Goal: Task Accomplishment & Management: Manage account settings

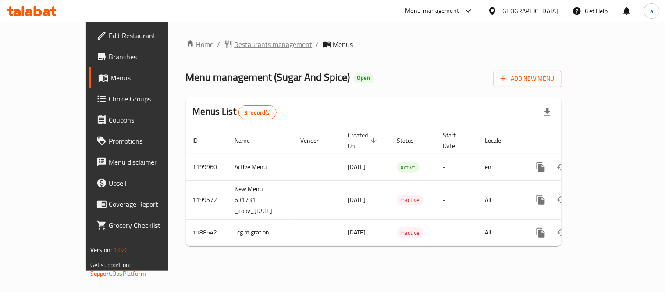
click at [235, 42] on span "Restaurants management" at bounding box center [274, 44] width 78 height 11
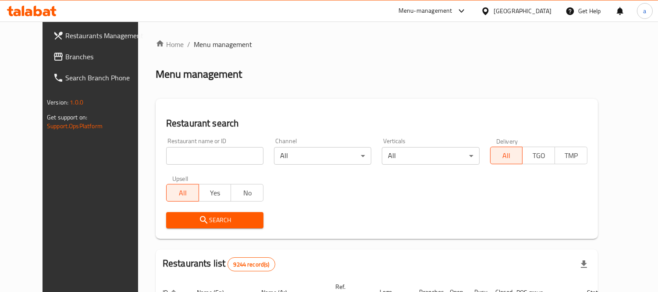
click at [211, 150] on input "search" at bounding box center [214, 156] width 97 height 18
paste input "631736"
type input "631736"
click at [198, 219] on span "Search" at bounding box center [214, 219] width 83 height 11
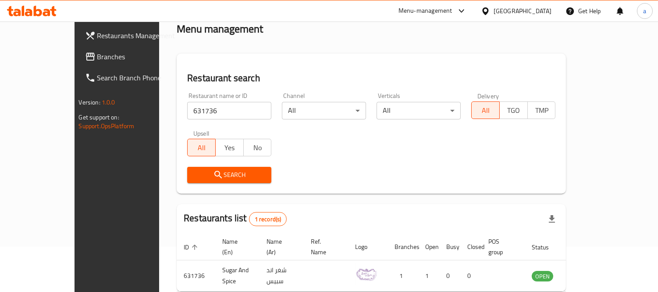
scroll to position [82, 0]
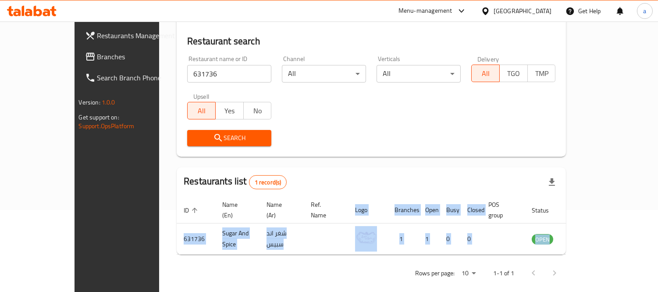
drag, startPoint x: 361, startPoint y: 183, endPoint x: 370, endPoint y: 277, distance: 94.8
click at [370, 277] on div "Home / Menu management Menu management Restaurant search Restaurant name or ID …" at bounding box center [371, 120] width 425 height 362
click at [371, 282] on div "Home / Menu management Menu management Restaurant search Restaurant name or ID …" at bounding box center [371, 120] width 425 height 362
drag, startPoint x: 379, startPoint y: 168, endPoint x: 363, endPoint y: 309, distance: 142.1
click at [363, 210] on html "​ Menu-management Qatar Get Help a Restaurants Management Branches Search Branc…" at bounding box center [329, 64] width 658 height 292
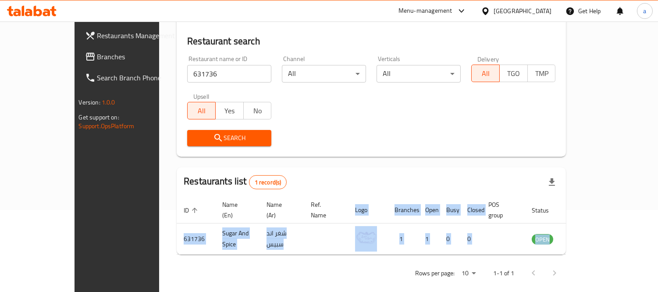
click at [353, 275] on div "Home / Menu management Menu management Restaurant search Restaurant name or ID …" at bounding box center [371, 120] width 425 height 362
drag, startPoint x: 361, startPoint y: 172, endPoint x: 370, endPoint y: 279, distance: 107.4
click at [370, 279] on div "Home / Menu management Menu management Restaurant search Restaurant name or ID …" at bounding box center [371, 120] width 425 height 362
drag, startPoint x: 366, startPoint y: 178, endPoint x: 370, endPoint y: 271, distance: 93.5
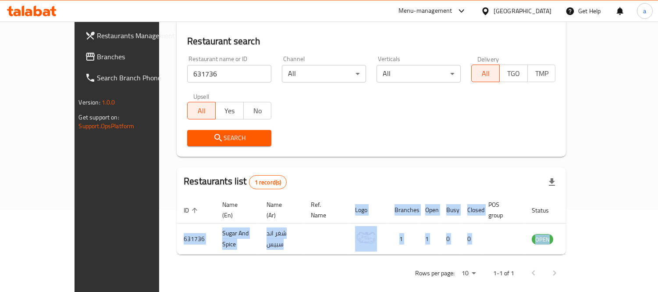
click at [370, 271] on div "Home / Menu management Menu management Restaurant search Restaurant name or ID …" at bounding box center [372, 120] width 390 height 327
click at [370, 271] on div "Rows per page: 10 1-1 of 1" at bounding box center [372, 272] width 390 height 23
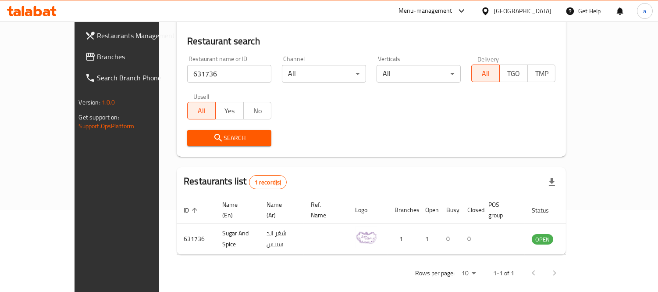
click at [357, 135] on div "Search" at bounding box center [371, 138] width 379 height 27
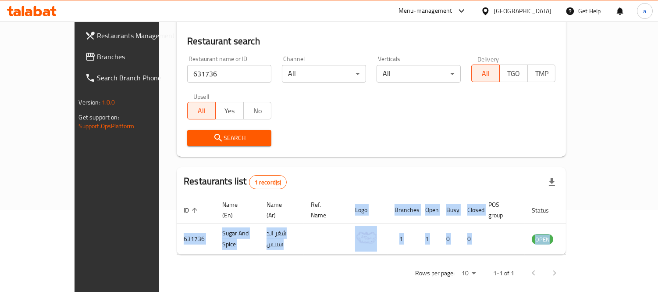
drag, startPoint x: 121, startPoint y: 215, endPoint x: 437, endPoint y: 257, distance: 318.6
click at [437, 257] on div "Home / Menu management Menu management Restaurant search Restaurant name or ID …" at bounding box center [371, 120] width 425 height 362
click at [413, 264] on div "Rows per page: 10 1-1 of 1" at bounding box center [372, 272] width 390 height 23
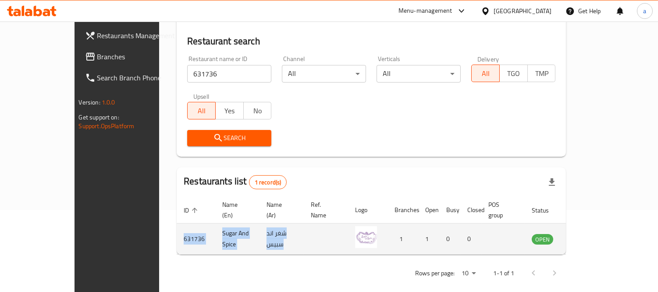
drag, startPoint x: 284, startPoint y: 231, endPoint x: 129, endPoint y: 213, distance: 155.4
click at [177, 223] on tr "631736 Sugar And Spice شغر اند سبيس 1 1 0 0 OPEN" at bounding box center [389, 238] width 425 height 31
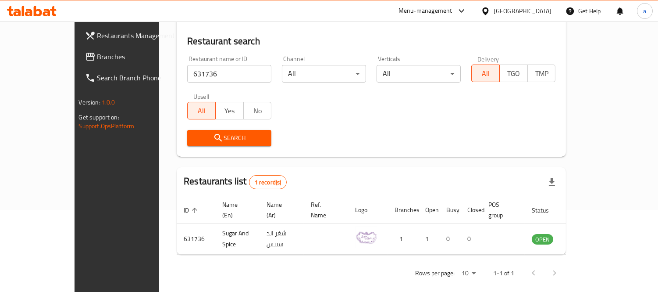
click at [177, 261] on div "Rows per page: 10 1-1 of 1" at bounding box center [372, 272] width 390 height 23
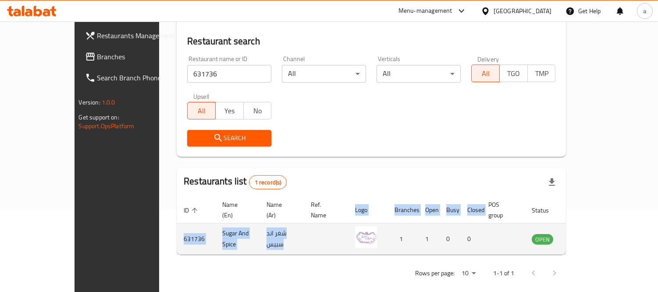
drag, startPoint x: 279, startPoint y: 192, endPoint x: 291, endPoint y: 243, distance: 53.0
click at [291, 242] on div "Restaurants list 1 record(s) ID sorted ascending Name (En) Name (Ar) Ref. Name …" at bounding box center [372, 211] width 390 height 88
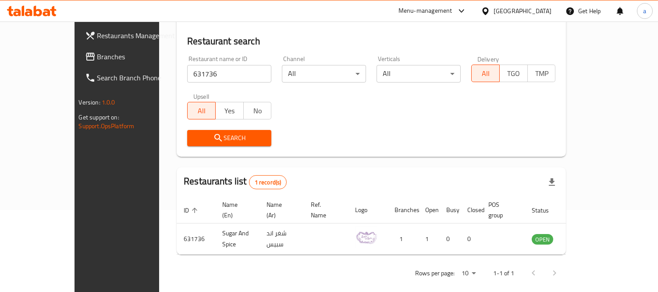
click at [295, 265] on div "Rows per page: 10 1-1 of 1" at bounding box center [372, 272] width 390 height 23
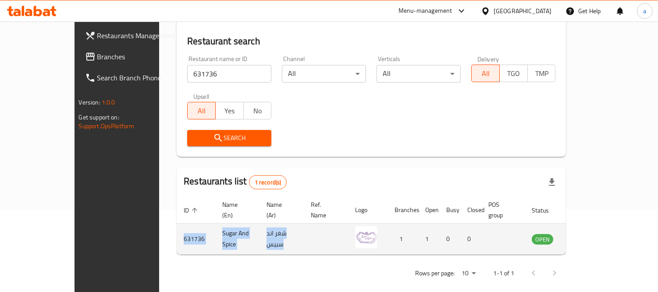
drag, startPoint x: 227, startPoint y: 235, endPoint x: 128, endPoint y: 213, distance: 101.1
click at [177, 223] on tr "631736 Sugar And Spice شغر اند سبيس 1 1 0 0 OPEN" at bounding box center [389, 238] width 425 height 31
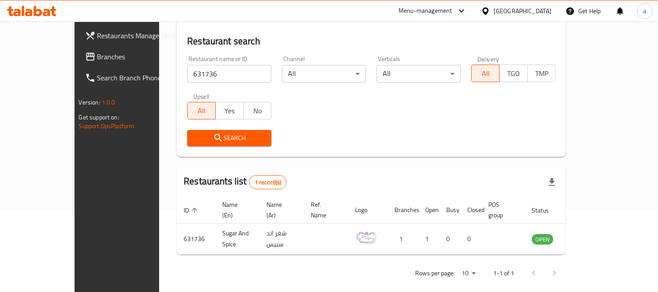
click at [364, 167] on div "Restaurants list 1 record(s)" at bounding box center [372, 182] width 390 height 30
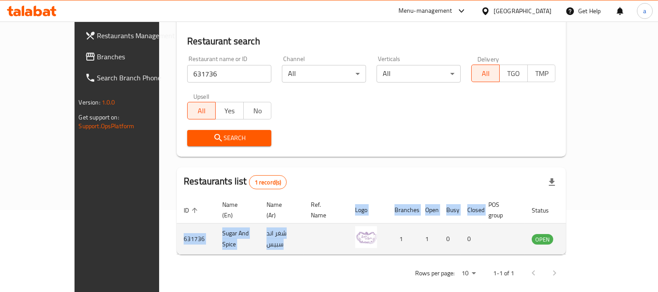
drag, startPoint x: 332, startPoint y: 191, endPoint x: 328, endPoint y: 231, distance: 40.1
click at [328, 231] on div "Restaurants list 1 record(s) ID sorted ascending Name (En) Name (Ar) Ref. Name …" at bounding box center [372, 211] width 390 height 88
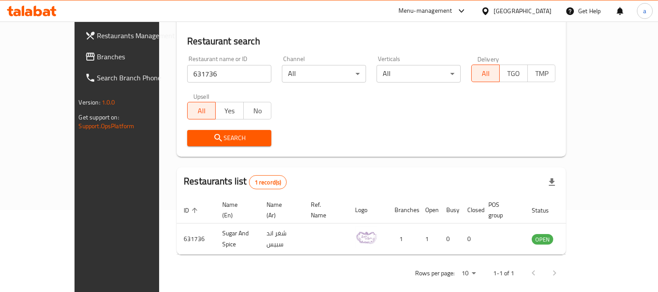
click at [321, 261] on div "Rows per page: 10 1-1 of 1" at bounding box center [372, 272] width 390 height 23
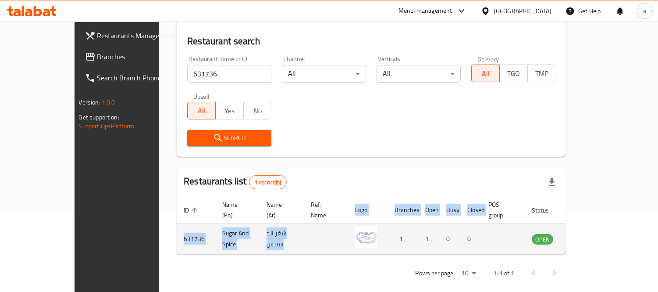
drag, startPoint x: 347, startPoint y: 182, endPoint x: 342, endPoint y: 225, distance: 42.3
click at [342, 225] on div "Restaurants list 1 record(s) ID sorted ascending Name (En) Name (Ar) Ref. Name …" at bounding box center [372, 211] width 390 height 88
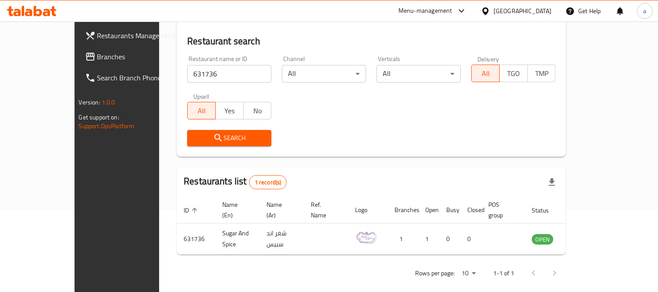
click at [323, 247] on div "Home / Menu management Menu management Restaurant search Restaurant name or ID …" at bounding box center [372, 120] width 390 height 327
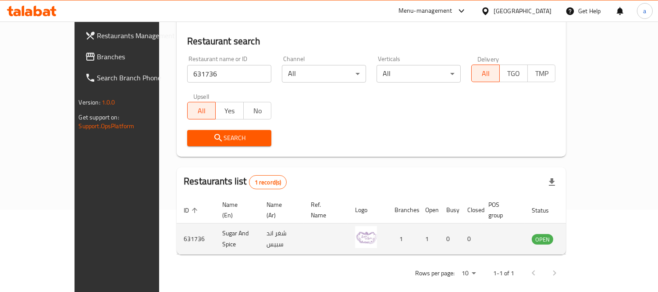
click at [327, 229] on td "enhanced table" at bounding box center [326, 238] width 44 height 31
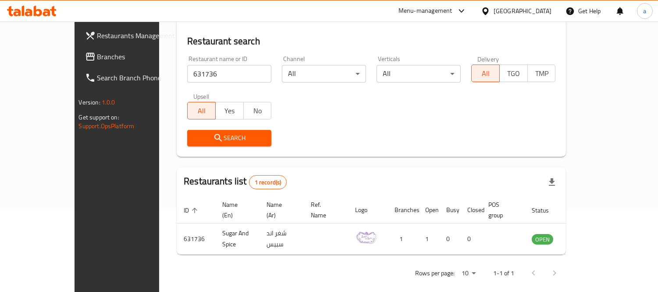
click at [353, 186] on div "Restaurants list 1 record(s)" at bounding box center [372, 182] width 390 height 30
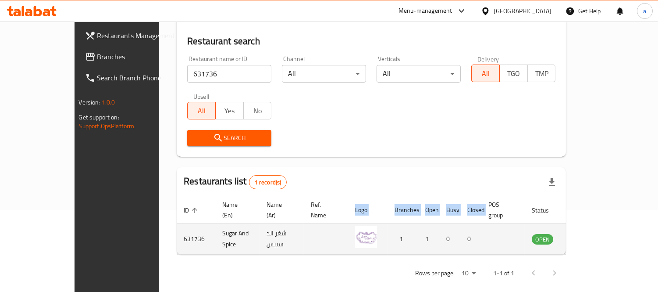
drag, startPoint x: 356, startPoint y: 186, endPoint x: 129, endPoint y: 215, distance: 228.2
click at [177, 215] on div "Restaurants list 1 record(s) ID sorted ascending Name (En) Name (Ar) Ref. Name …" at bounding box center [372, 211] width 390 height 88
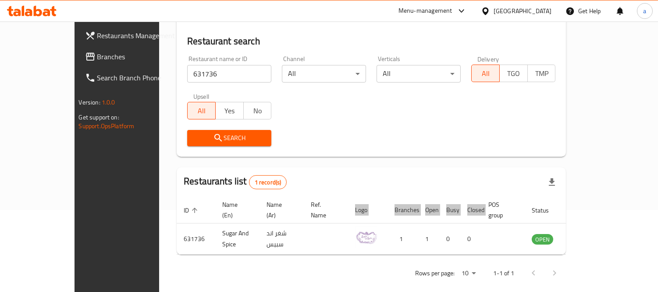
scroll to position [0, 0]
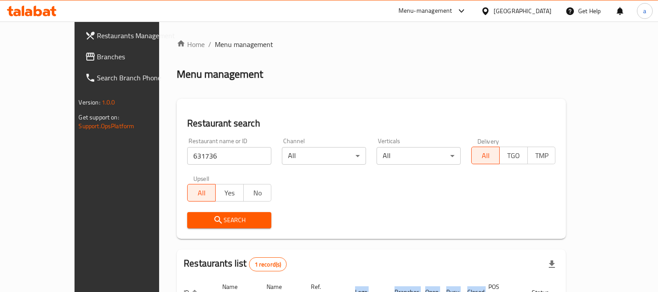
click at [97, 56] on span "Branches" at bounding box center [137, 56] width 80 height 11
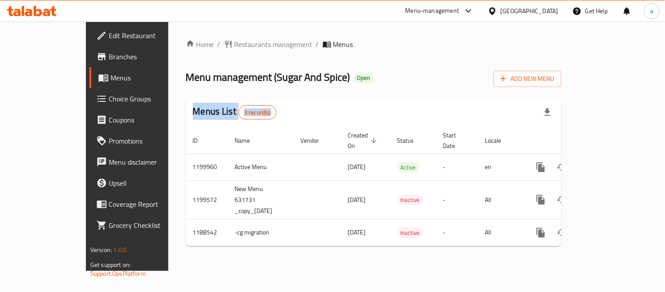
drag, startPoint x: 333, startPoint y: 64, endPoint x: 305, endPoint y: 101, distance: 46.7
click at [305, 101] on div "Home / Restaurants management / Menus Menu management ( Sugar And Spice ) Open …" at bounding box center [374, 146] width 376 height 214
click at [309, 89] on div "Home / Restaurants management / Menus Menu management ( Sugar And Spice ) Open …" at bounding box center [374, 146] width 376 height 214
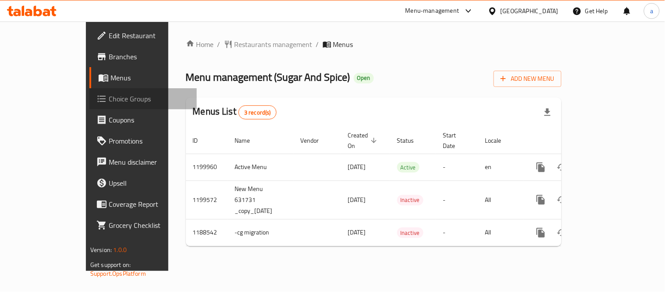
click at [109, 97] on span "Choice Groups" at bounding box center [149, 98] width 81 height 11
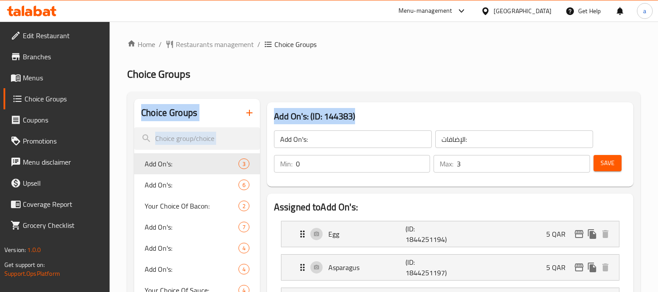
drag, startPoint x: 392, startPoint y: 64, endPoint x: 390, endPoint y: 127, distance: 63.6
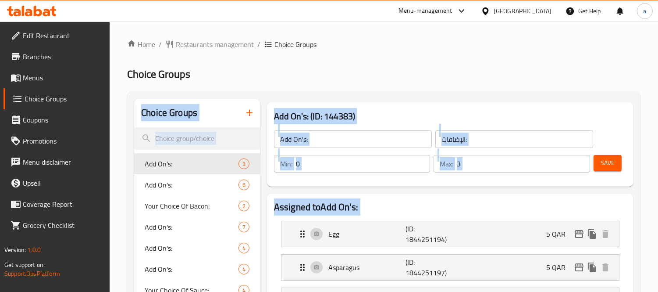
drag, startPoint x: 415, startPoint y: 55, endPoint x: 316, endPoint y: 280, distance: 245.7
drag, startPoint x: 408, startPoint y: 60, endPoint x: 266, endPoint y: 200, distance: 199.1
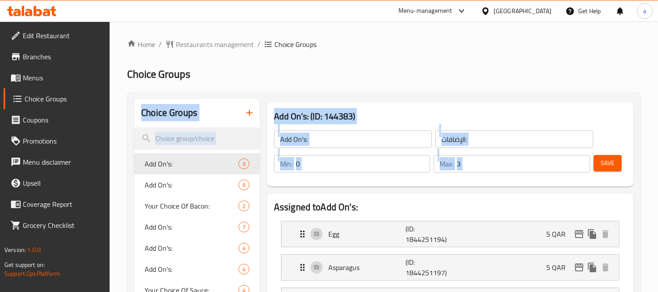
drag, startPoint x: 374, startPoint y: 54, endPoint x: 264, endPoint y: 243, distance: 219.2
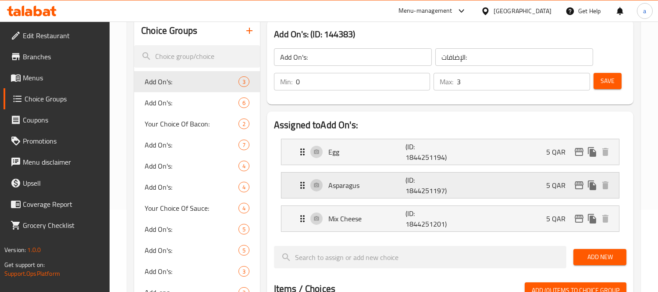
scroll to position [97, 0]
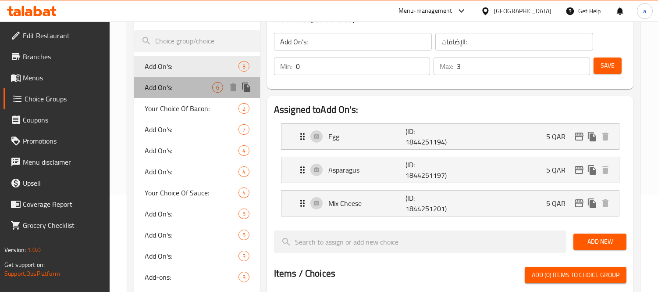
click at [185, 84] on span "Add On's:" at bounding box center [179, 87] width 68 height 11
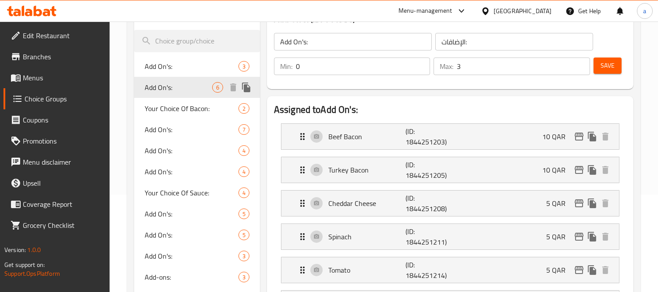
type input "0"
click at [182, 129] on span "Add On's:" at bounding box center [179, 129] width 68 height 11
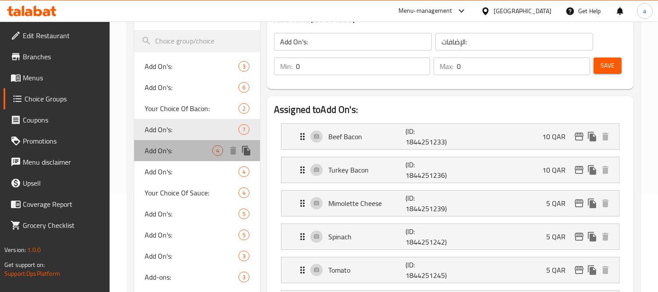
click at [180, 147] on span "Add On's:" at bounding box center [179, 150] width 68 height 11
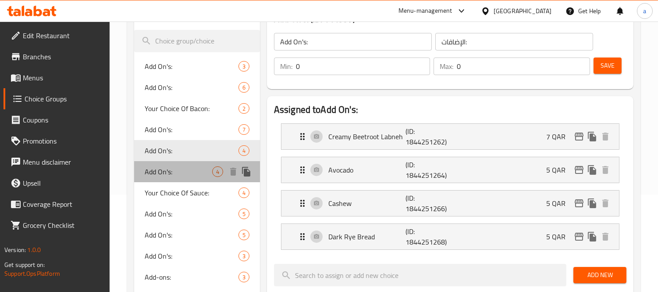
click at [179, 174] on span "Add On's:" at bounding box center [179, 171] width 68 height 11
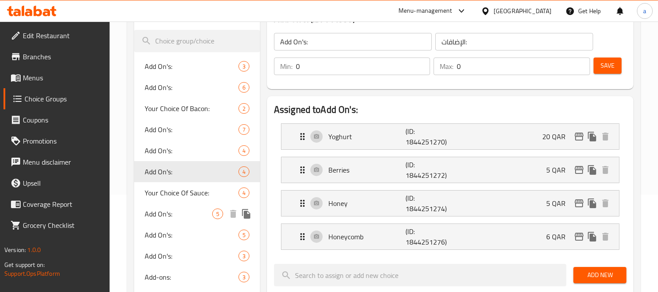
click at [178, 208] on span "Add On's:" at bounding box center [179, 213] width 68 height 11
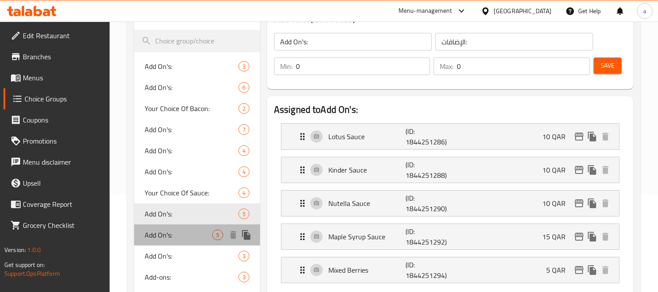
click at [180, 233] on span "Add On's:" at bounding box center [179, 234] width 68 height 11
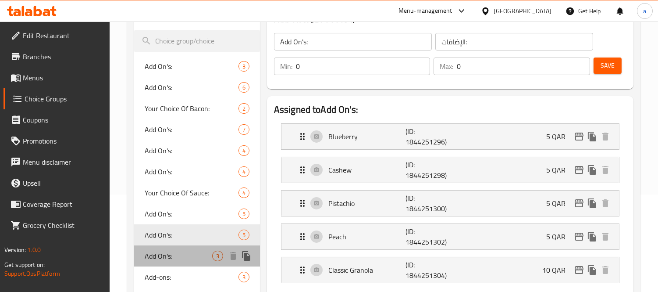
click at [181, 257] on span "Add On's:" at bounding box center [179, 255] width 68 height 11
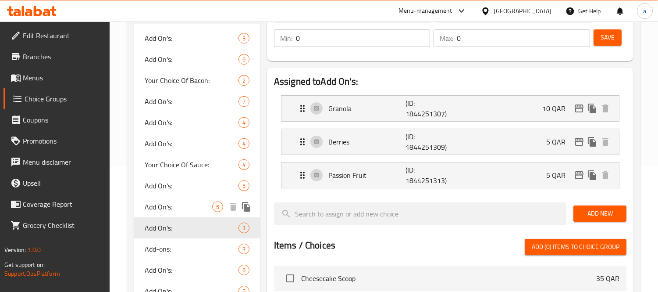
scroll to position [146, 0]
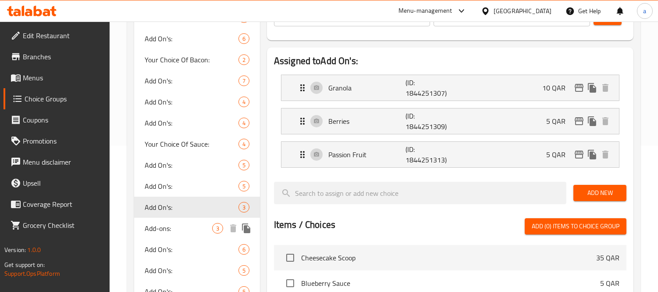
click at [178, 225] on span "Add-ons:" at bounding box center [179, 228] width 68 height 11
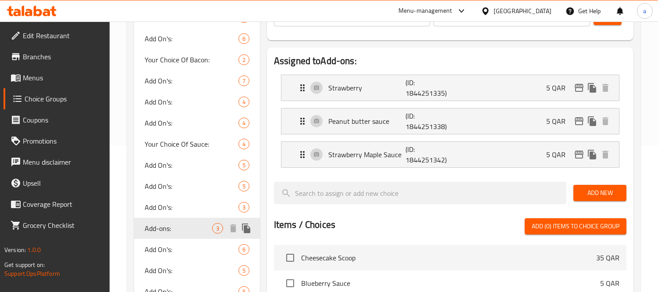
scroll to position [195, 0]
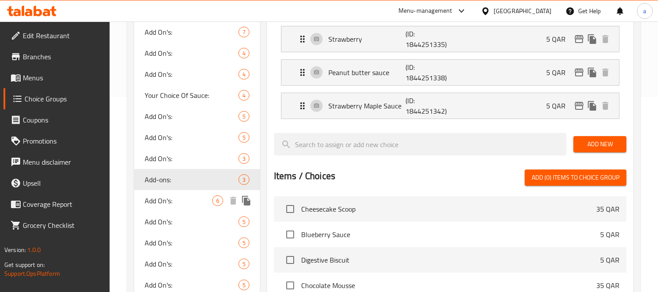
click at [186, 198] on span "Add On's:" at bounding box center [179, 200] width 68 height 11
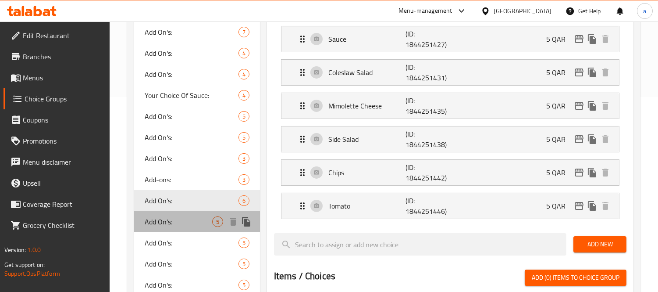
click at [183, 219] on span "Add On's:" at bounding box center [179, 221] width 68 height 11
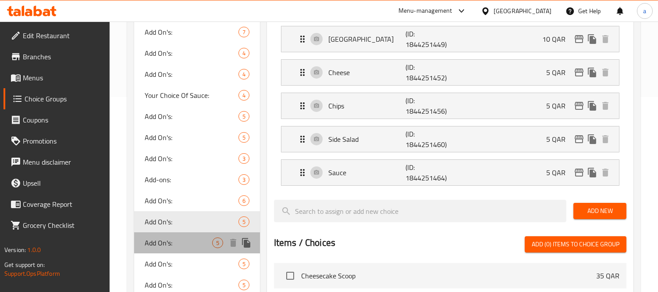
click at [183, 237] on span "Add On's:" at bounding box center [179, 242] width 68 height 11
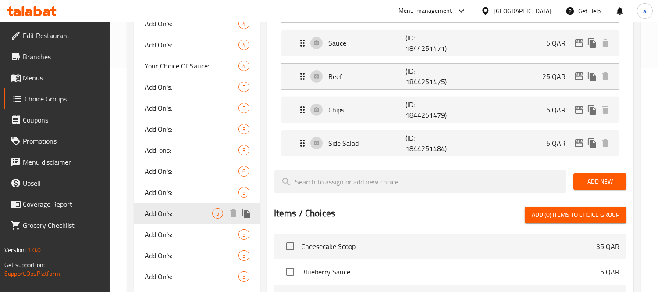
scroll to position [243, 0]
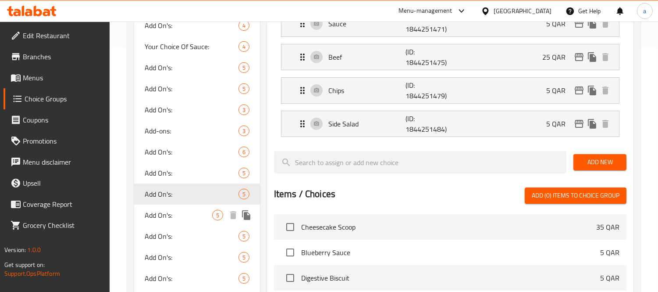
click at [183, 210] on span "Add On's:" at bounding box center [179, 215] width 68 height 11
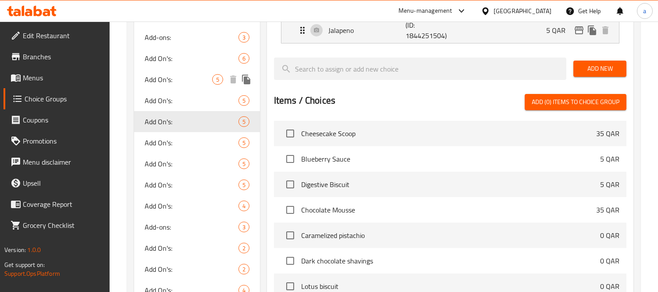
scroll to position [341, 0]
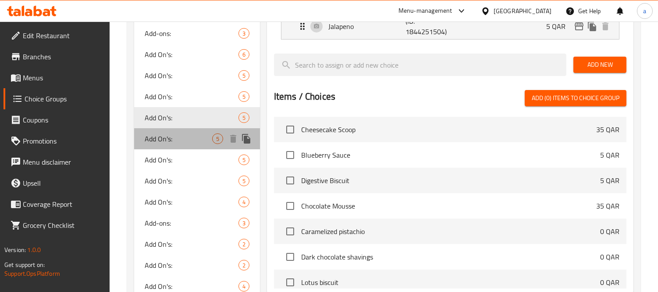
click at [186, 133] on span "Add On's:" at bounding box center [179, 138] width 68 height 11
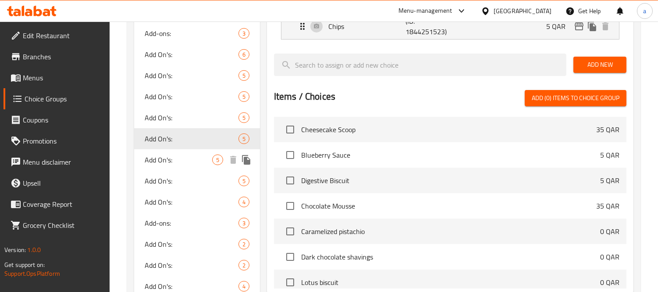
click at [183, 155] on span "Add On's:" at bounding box center [179, 159] width 68 height 11
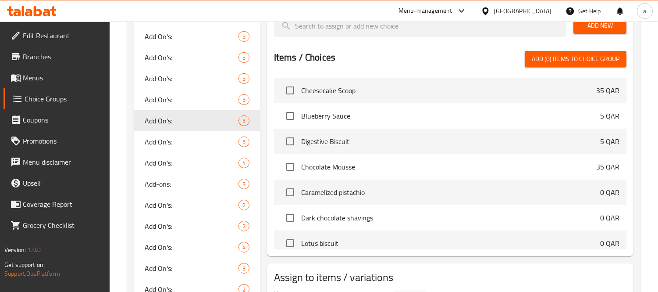
scroll to position [390, 0]
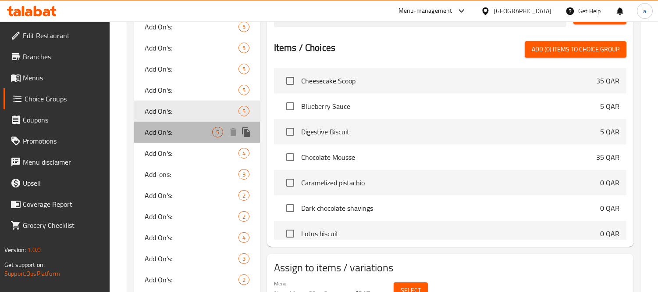
click at [183, 129] on span "Add On's:" at bounding box center [179, 132] width 68 height 11
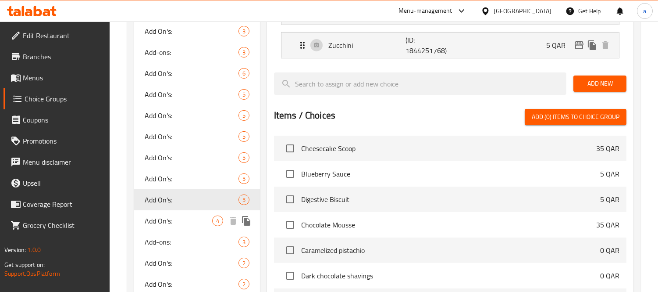
scroll to position [439, 0]
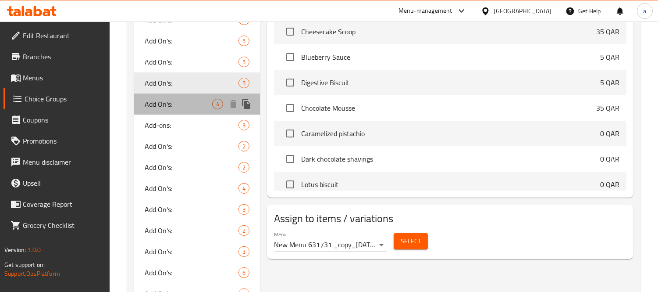
click at [181, 102] on span "Add On's:" at bounding box center [179, 104] width 68 height 11
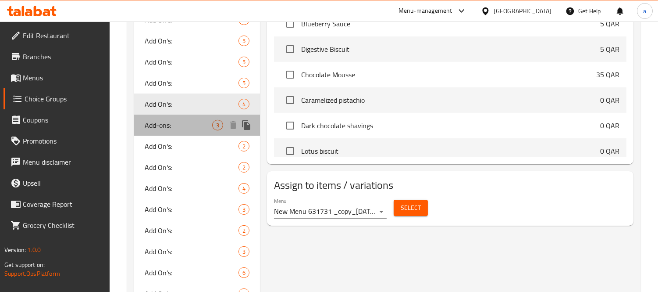
click at [178, 118] on div "Add-ons: 3" at bounding box center [197, 124] width 126 height 21
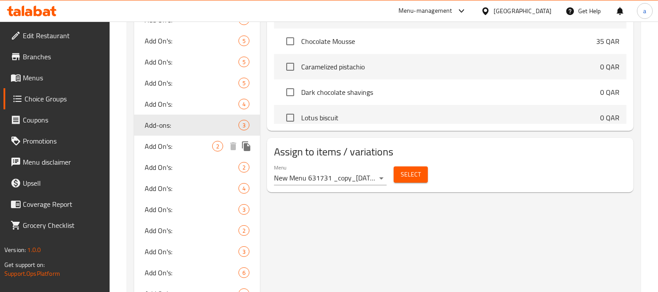
click at [186, 143] on span "Add On's:" at bounding box center [179, 146] width 68 height 11
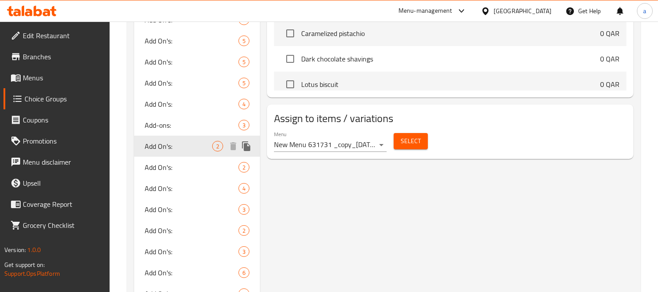
type input "Add On's:"
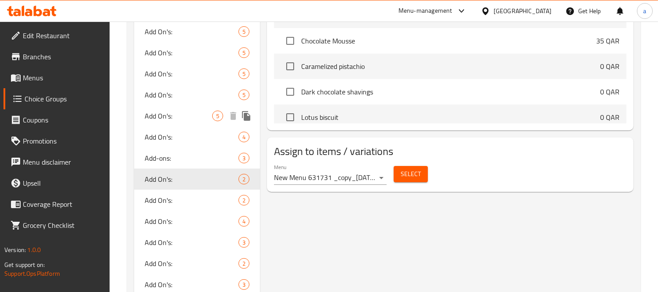
scroll to position [487, 0]
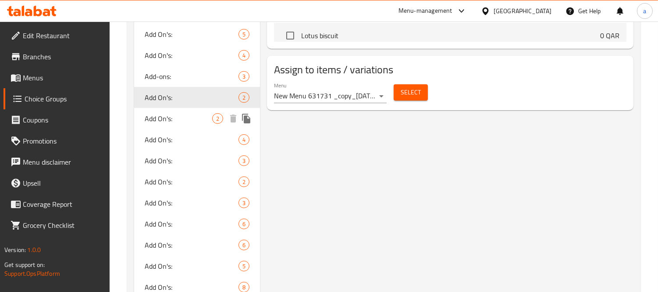
click at [186, 114] on span "Add On's:" at bounding box center [179, 118] width 68 height 11
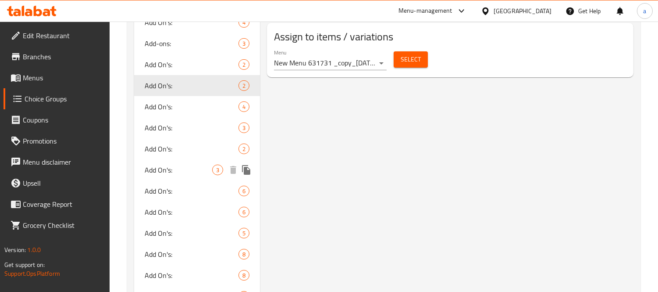
scroll to position [536, 0]
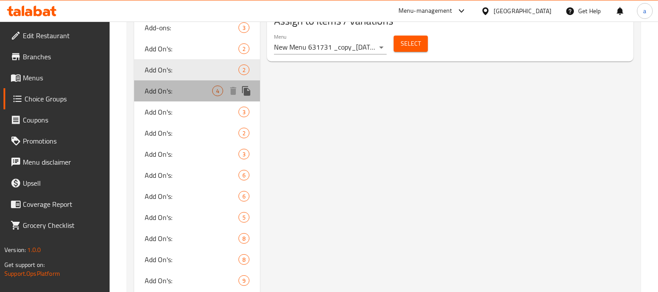
click at [181, 88] on span "Add On's:" at bounding box center [179, 91] width 68 height 11
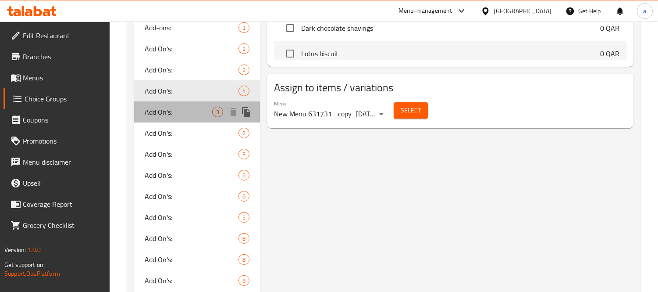
click at [182, 108] on span "Add On's:" at bounding box center [179, 112] width 68 height 11
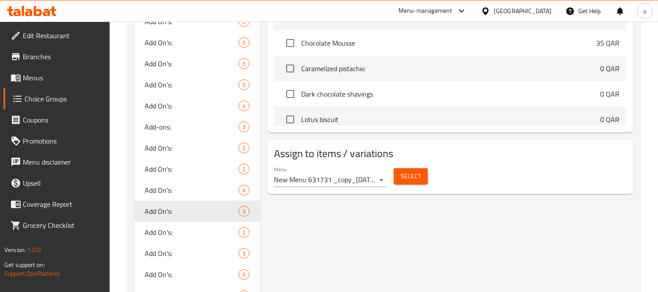
scroll to position [439, 0]
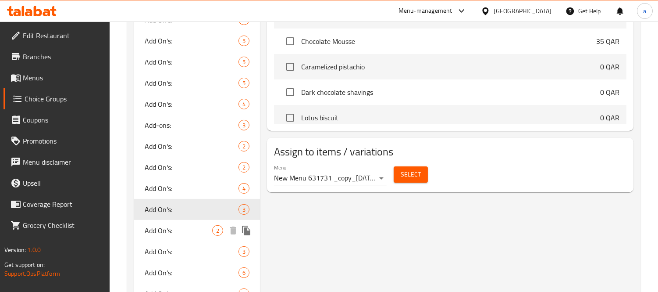
click at [183, 229] on span "Add On's:" at bounding box center [179, 230] width 68 height 11
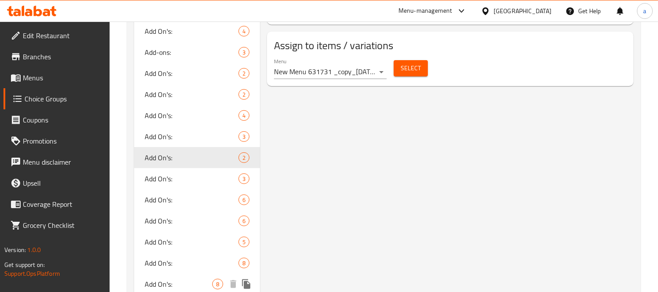
scroll to position [633, 0]
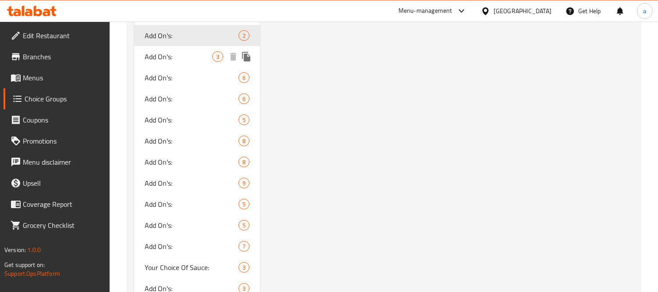
click at [194, 50] on div "Add On's: 3" at bounding box center [197, 56] width 126 height 21
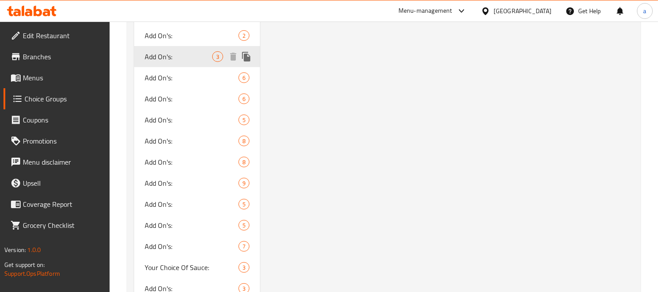
type input "3"
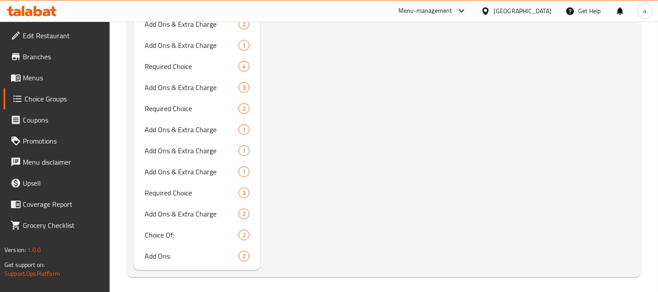
scroll to position [5655, 0]
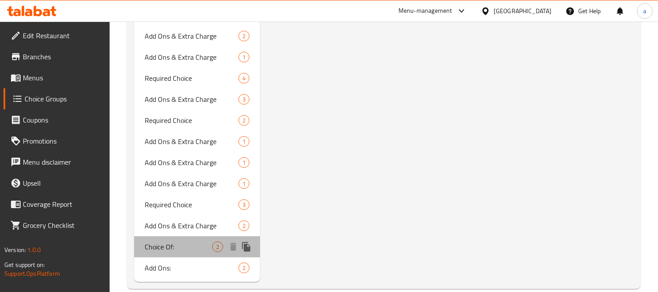
click at [177, 241] on span "Choice Of:" at bounding box center [179, 246] width 68 height 11
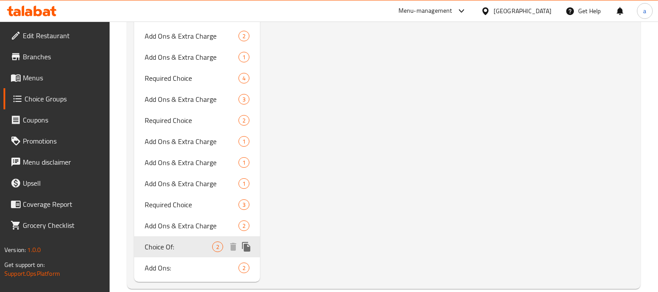
type input "Choice Of:"
type input "اختيارك من"
type input "1"
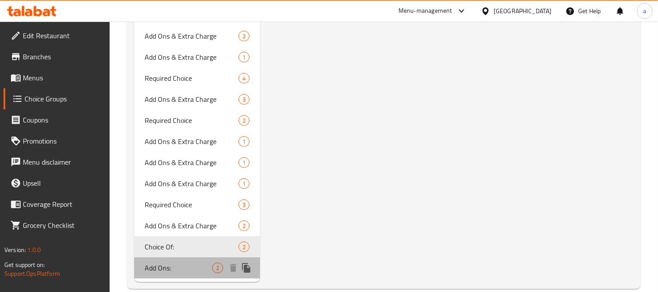
click at [182, 262] on span "Add Ons:" at bounding box center [179, 267] width 68 height 11
type input "Add Ons:"
type input "اضافات"
type input "0"
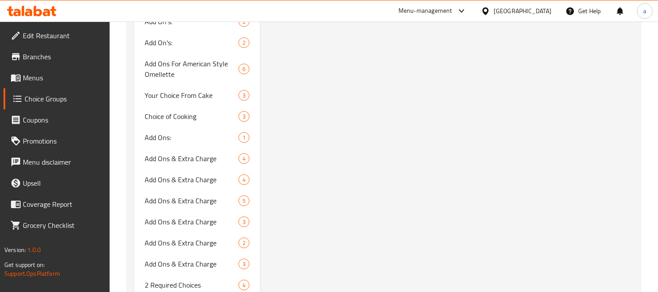
scroll to position [5216, 0]
click at [167, 132] on span "Add Ons:" at bounding box center [179, 137] width 68 height 11
type input "اضافات:"
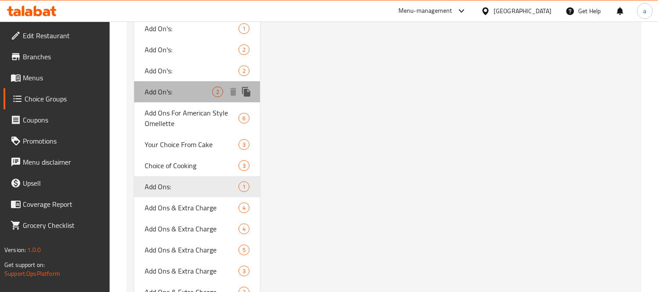
click at [175, 86] on span "Add On's:" at bounding box center [179, 91] width 68 height 11
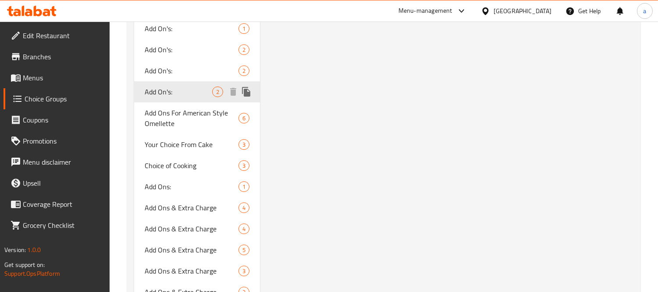
type input "Add On's:"
type input "الاضافات"
type input "0"
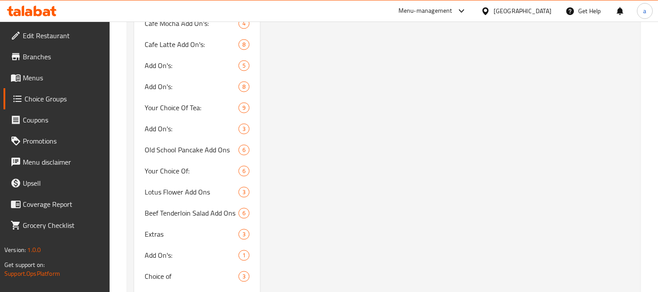
scroll to position [3119, 0]
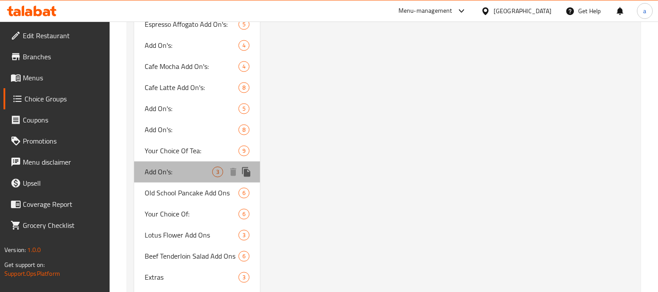
click at [181, 167] on span "Add On's:" at bounding box center [179, 171] width 68 height 11
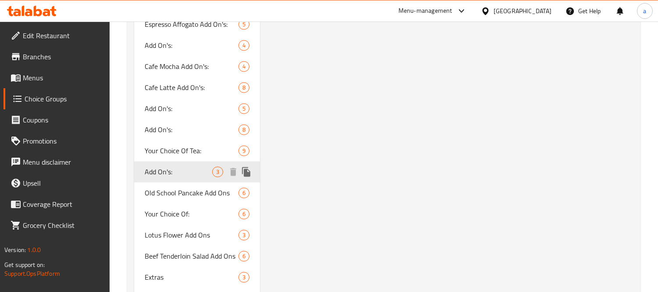
type input "الإضافات:"
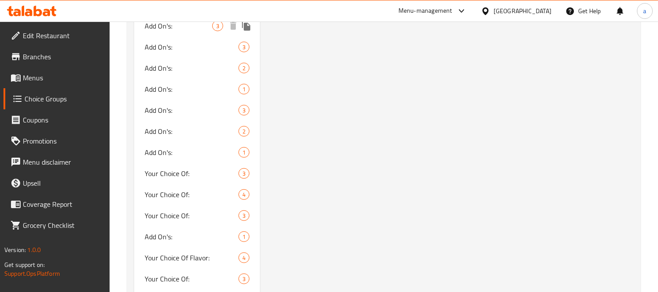
scroll to position [913, 0]
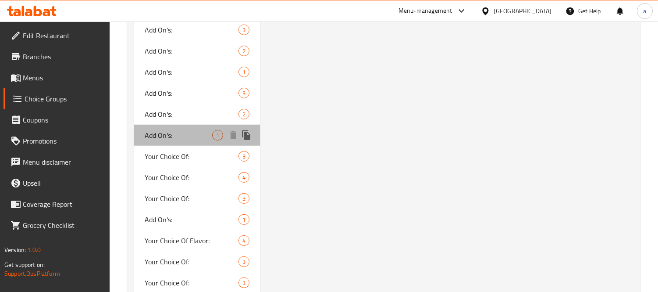
click at [181, 126] on div "Add On's: 1" at bounding box center [197, 135] width 126 height 21
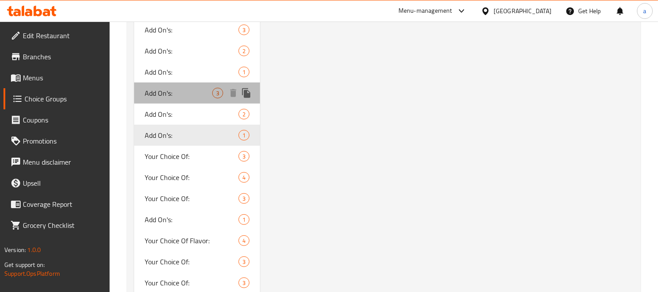
click at [186, 90] on span "Add On's:" at bounding box center [179, 93] width 68 height 11
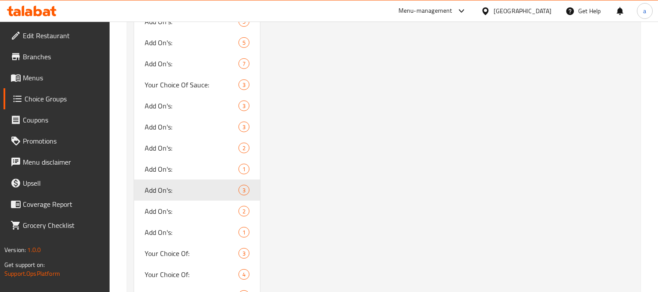
scroll to position [766, 0]
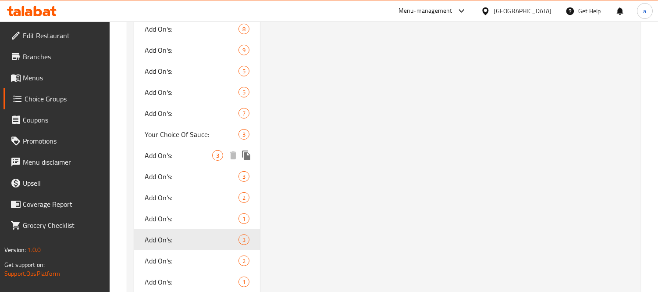
click at [185, 152] on span "Add On's:" at bounding box center [179, 155] width 68 height 11
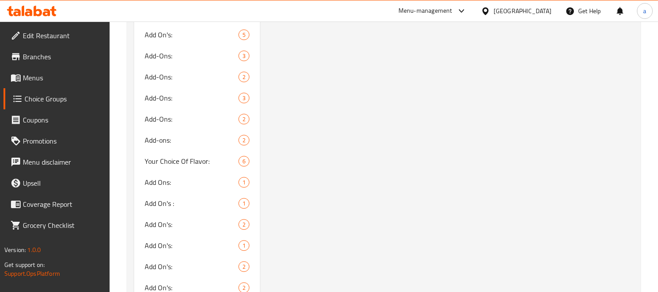
scroll to position [4646, 0]
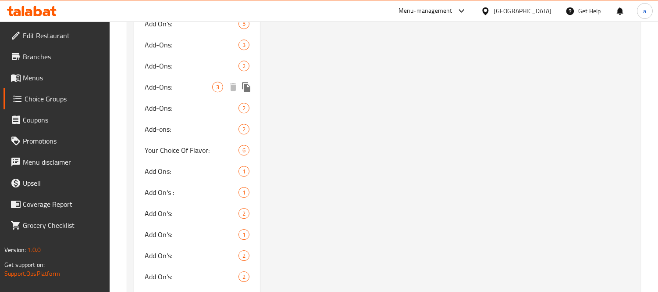
click at [198, 82] on span "Add-Ons:" at bounding box center [179, 87] width 68 height 11
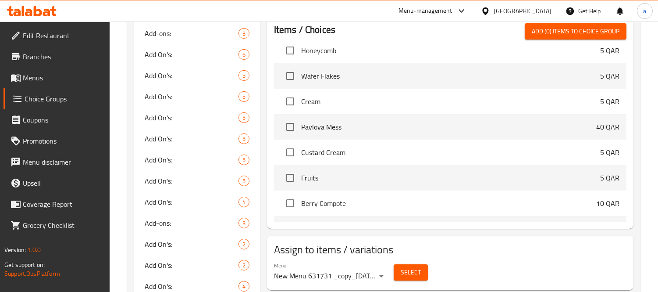
scroll to position [390, 0]
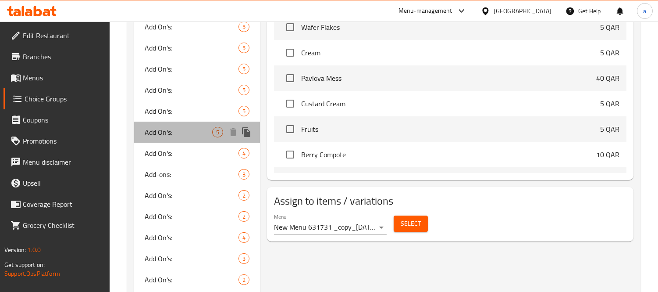
click at [186, 133] on span "Add On's:" at bounding box center [179, 132] width 68 height 11
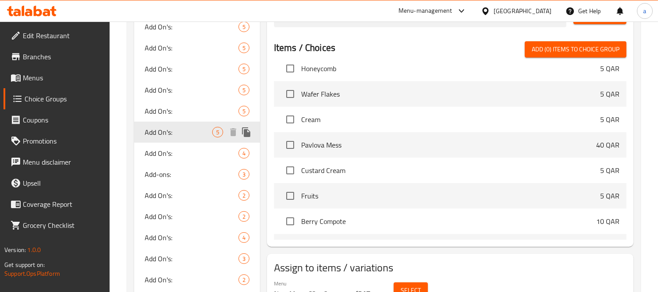
type input "Add On's:"
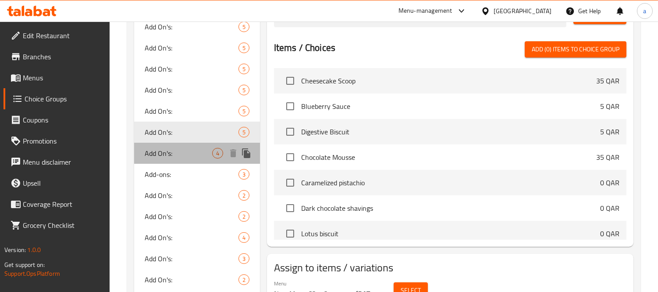
click at [185, 152] on span "Add On's:" at bounding box center [179, 153] width 68 height 11
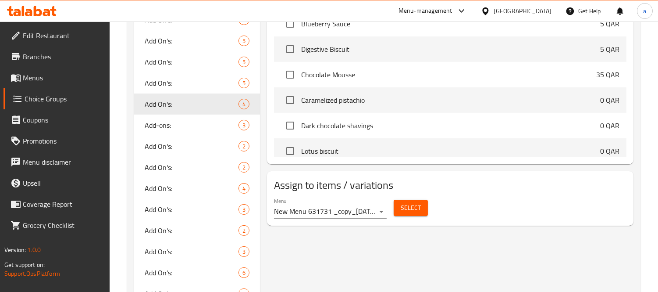
scroll to position [487, 0]
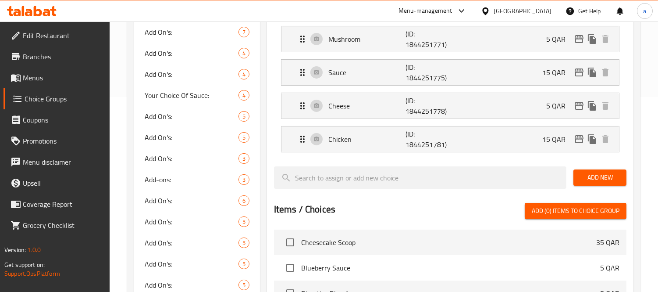
scroll to position [0, 0]
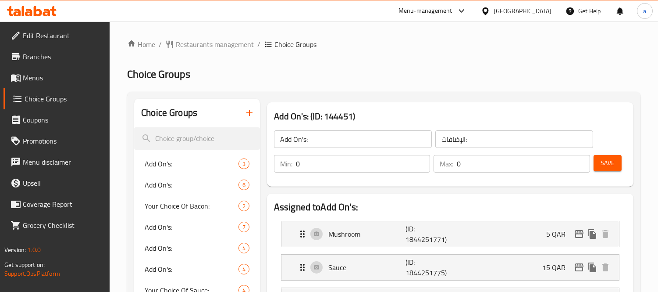
click at [538, 11] on div "Qatar" at bounding box center [523, 11] width 58 height 10
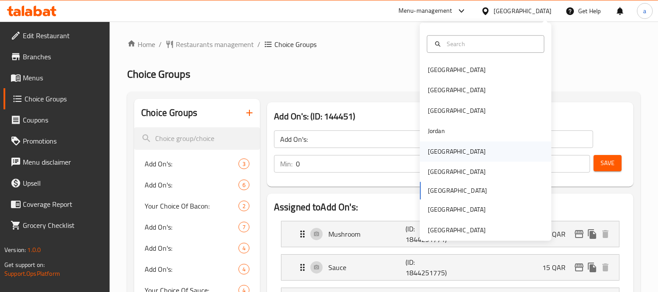
click at [444, 147] on div "[GEOGRAPHIC_DATA]" at bounding box center [457, 151] width 72 height 20
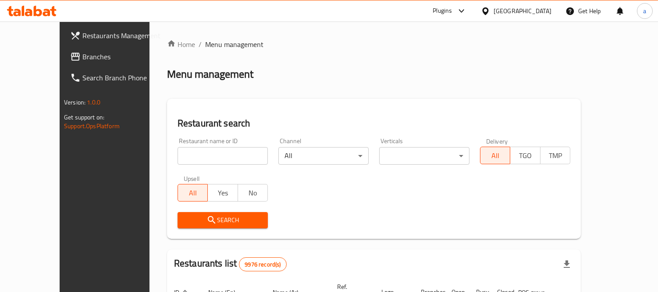
click at [82, 55] on span "Branches" at bounding box center [122, 56] width 80 height 11
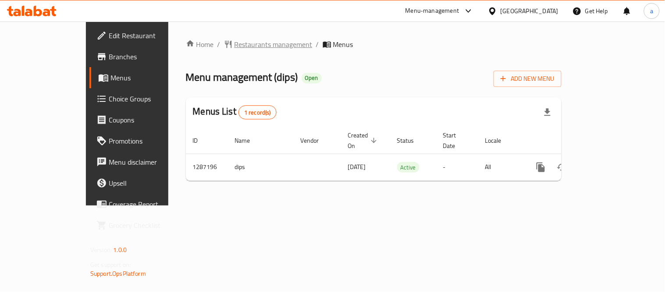
click at [235, 43] on span "Restaurants management" at bounding box center [274, 44] width 78 height 11
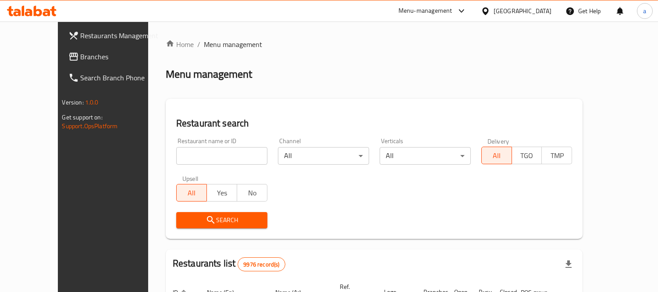
click at [223, 153] on input "search" at bounding box center [221, 156] width 91 height 18
paste input "696603"
type input "696603"
click at [227, 214] on span "Search" at bounding box center [221, 219] width 77 height 11
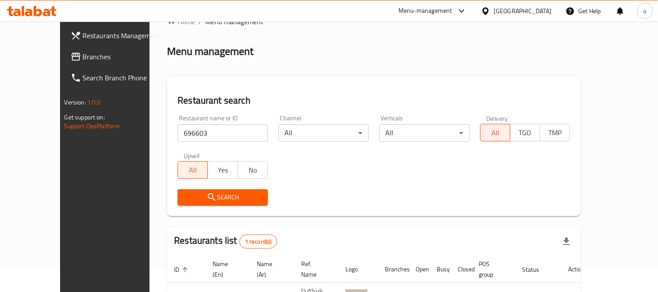
scroll to position [82, 0]
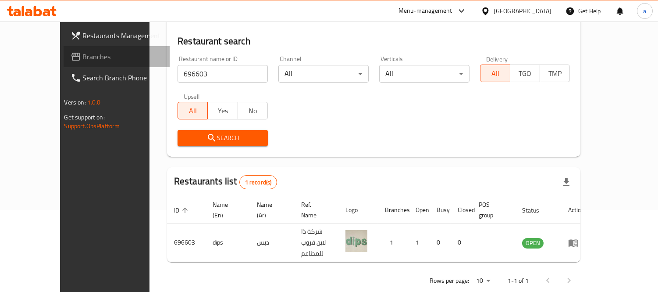
click at [83, 54] on span "Branches" at bounding box center [123, 56] width 80 height 11
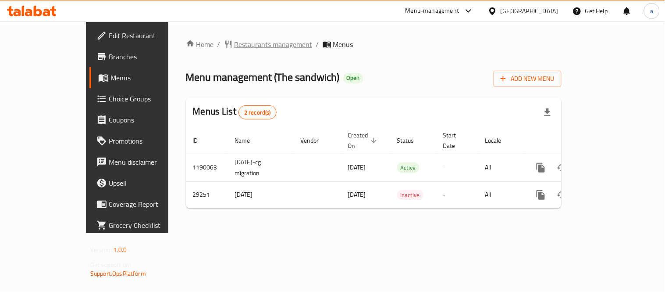
click at [235, 47] on span "Restaurants management" at bounding box center [274, 44] width 78 height 11
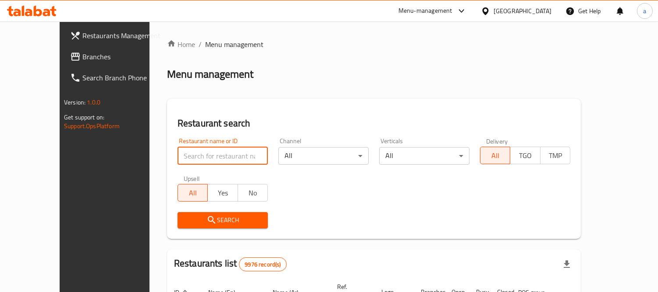
click at [189, 151] on input "search" at bounding box center [223, 156] width 90 height 18
paste input "15073"
type input "15073"
click at [207, 220] on span "Search" at bounding box center [223, 219] width 76 height 11
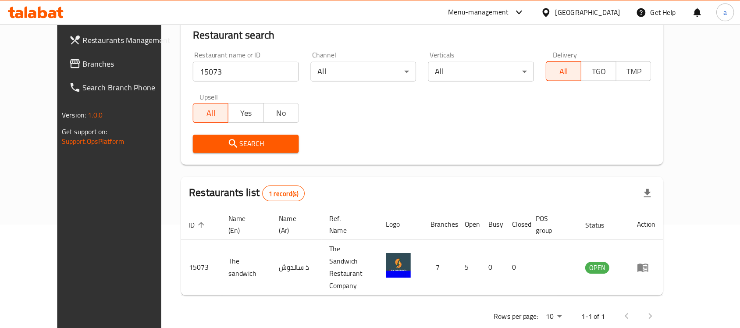
scroll to position [46, 0]
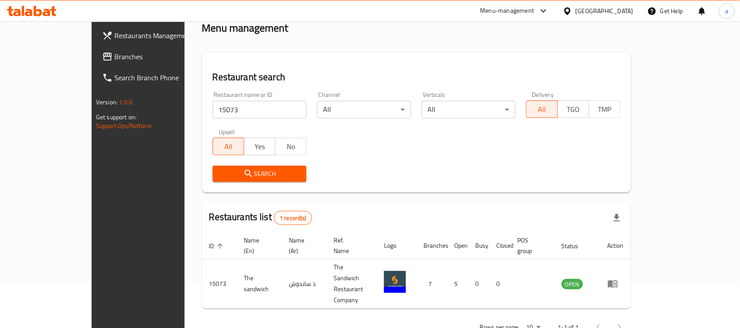
click at [114, 56] on span "Branches" at bounding box center [161, 56] width 94 height 11
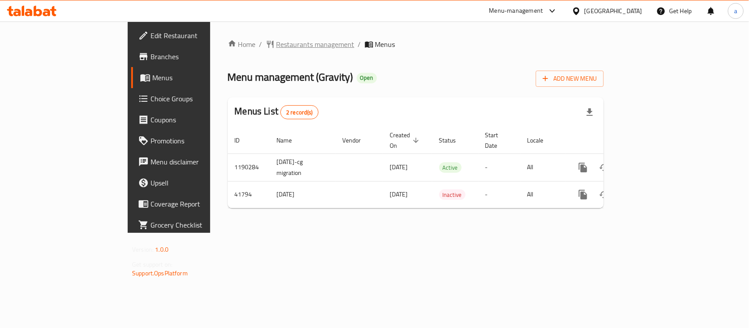
click at [276, 40] on span "Restaurants management" at bounding box center [315, 44] width 78 height 11
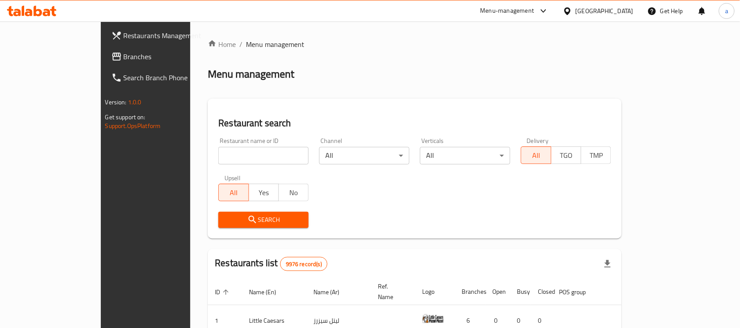
click at [218, 154] on input "search" at bounding box center [263, 156] width 90 height 18
paste input "21789"
type input "21789"
click at [225, 222] on span "Search" at bounding box center [263, 219] width 76 height 11
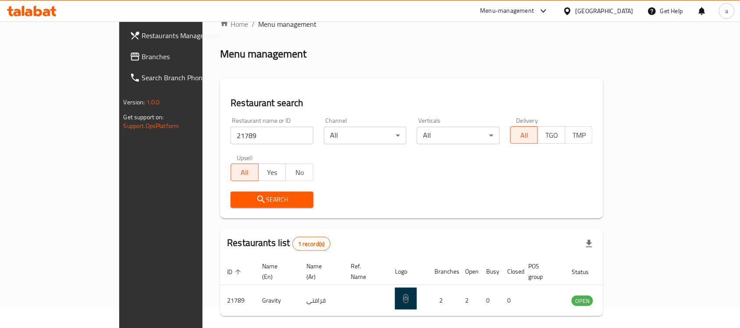
scroll to position [46, 0]
